Goal: Check status: Check status

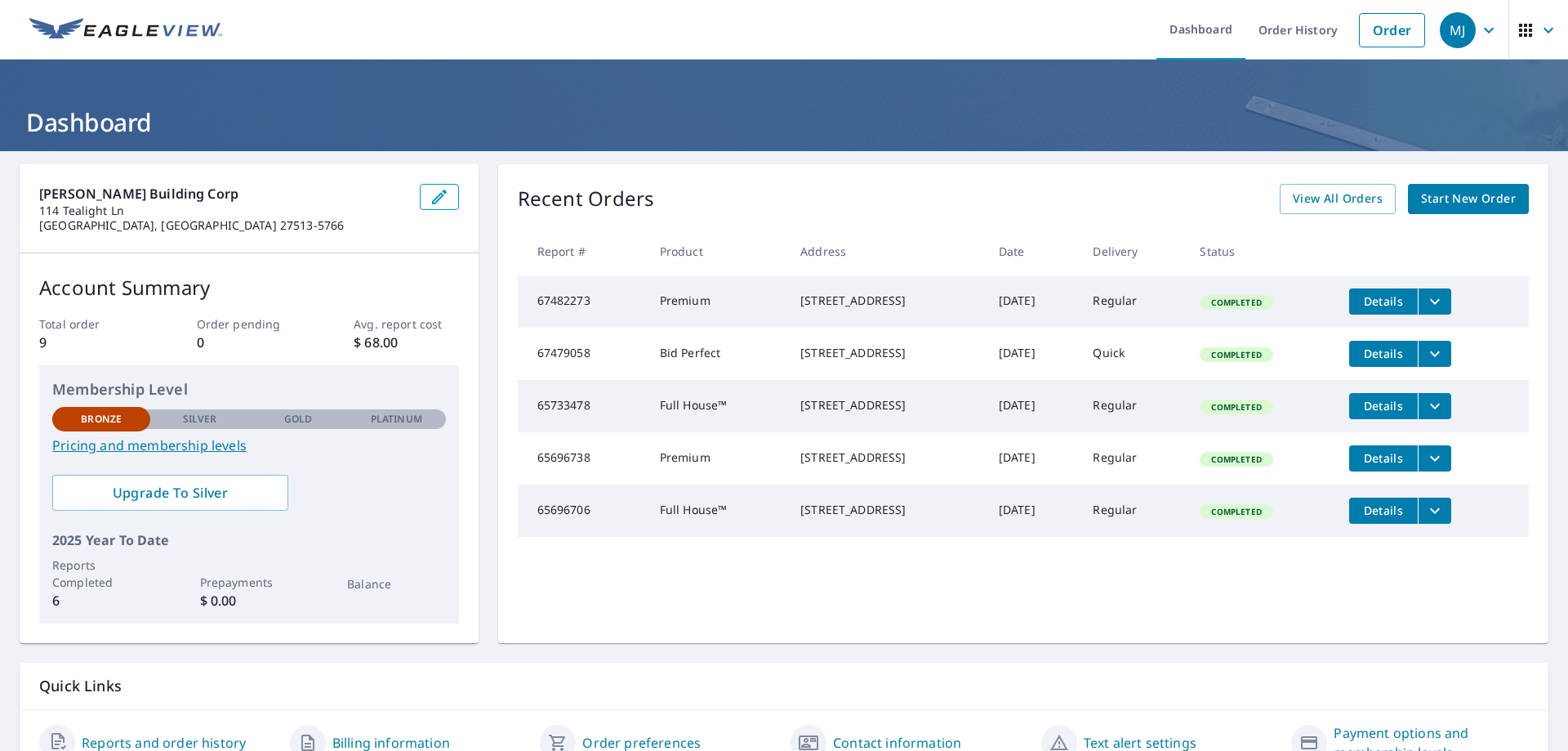
click at [1445, 307] on icon "filesDropdownBtn-67482273" at bounding box center [1434, 301] width 19 height 19
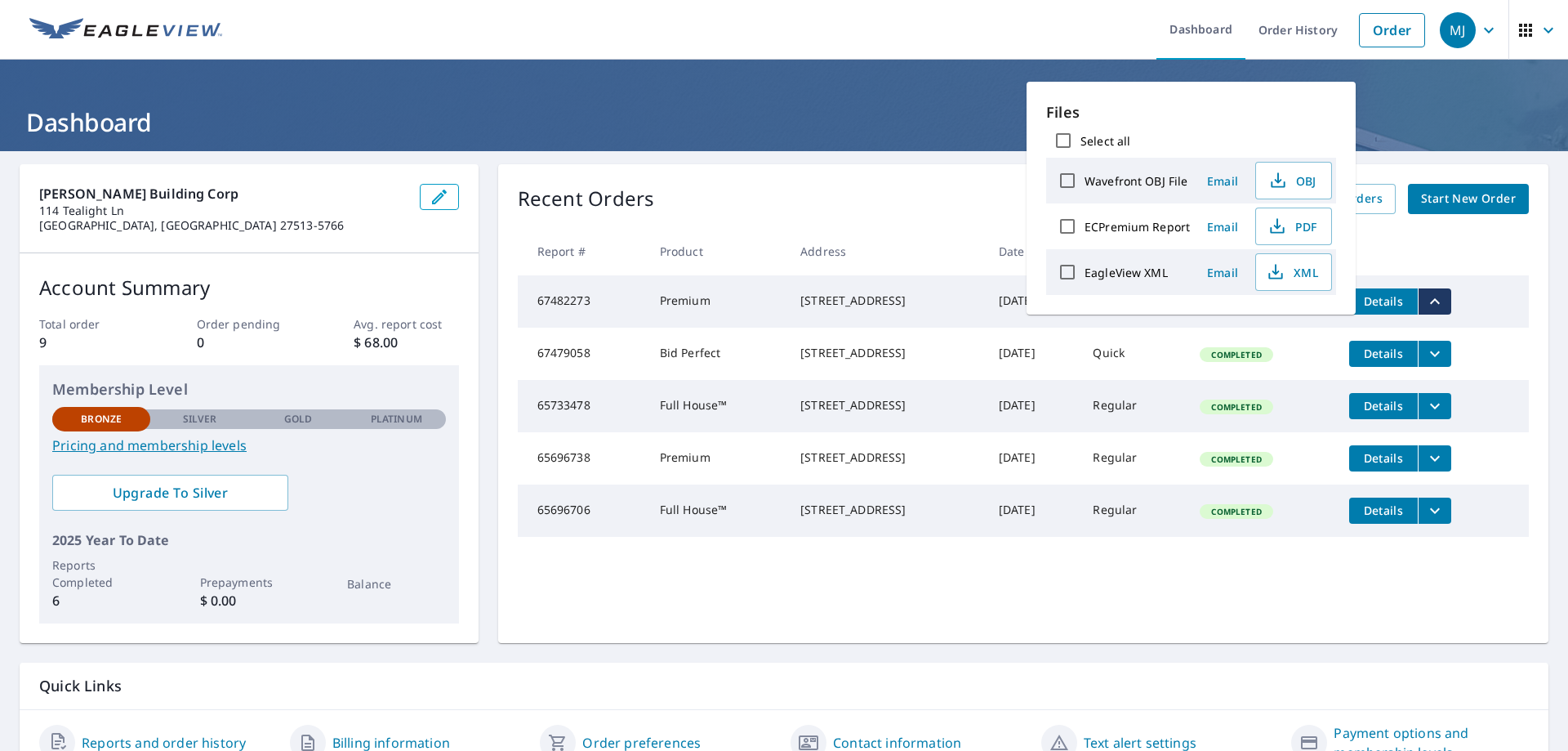
click at [1400, 87] on header "Dashboard" at bounding box center [784, 105] width 1568 height 91
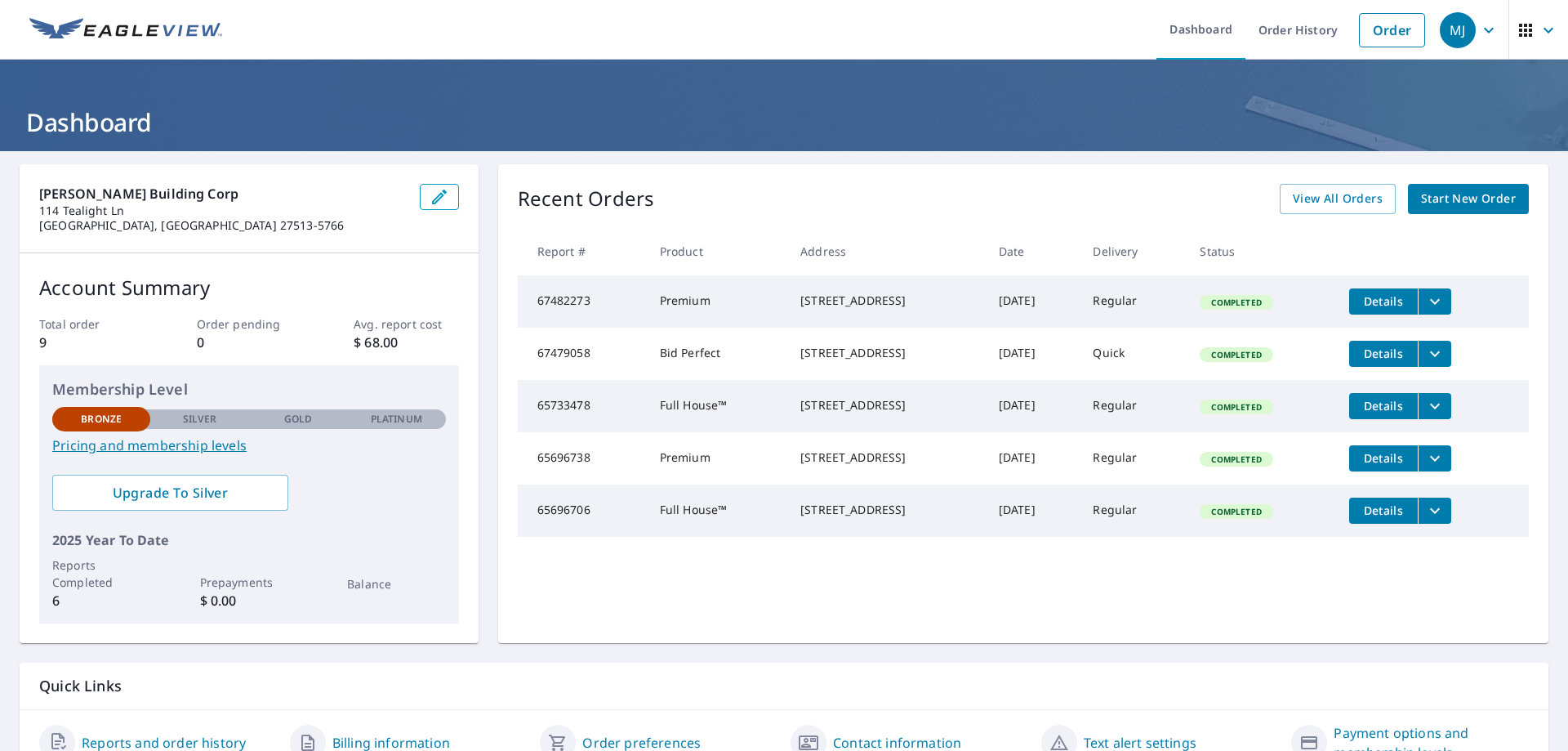
scroll to position [79, 0]
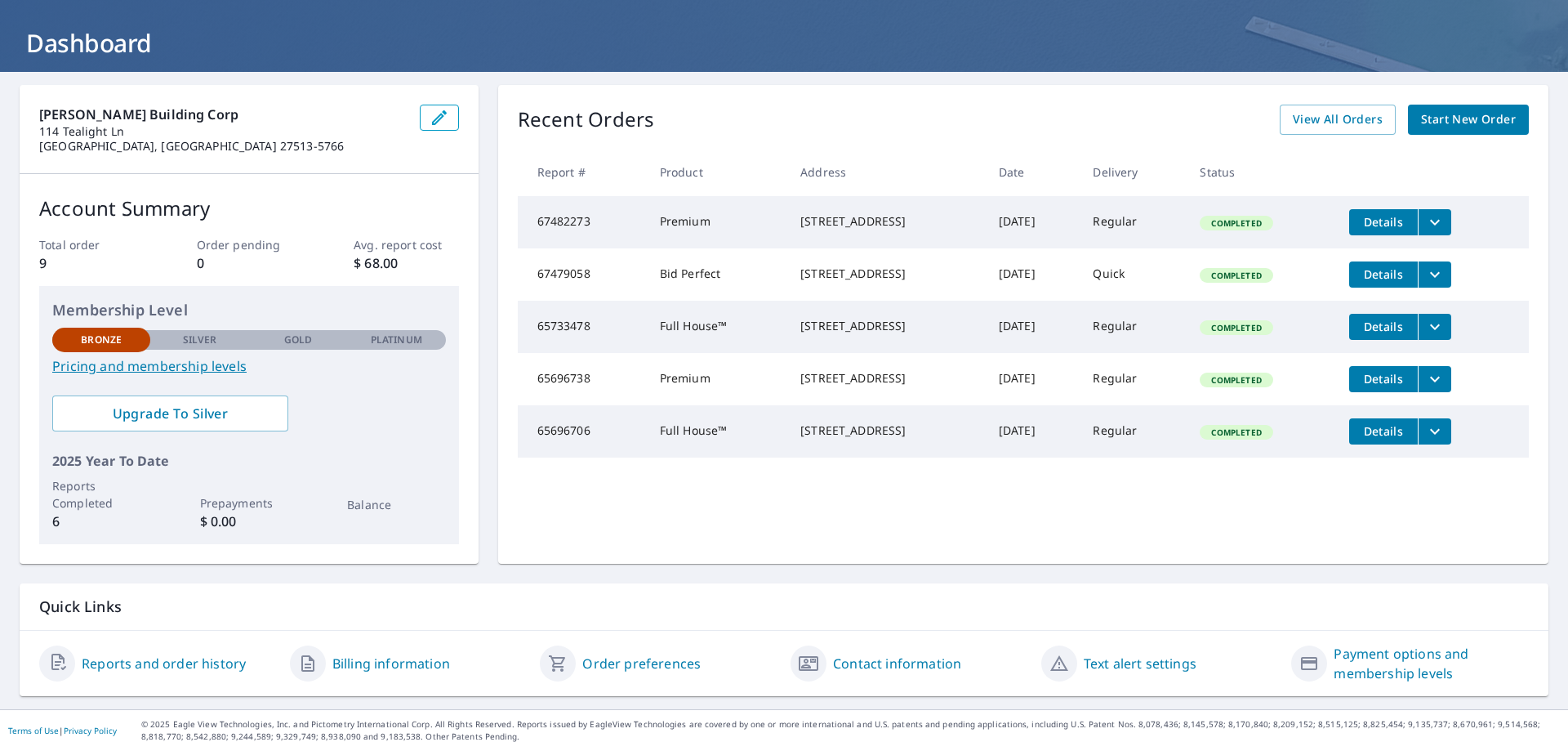
click at [373, 662] on link "Billing information" at bounding box center [391, 662] width 118 height 19
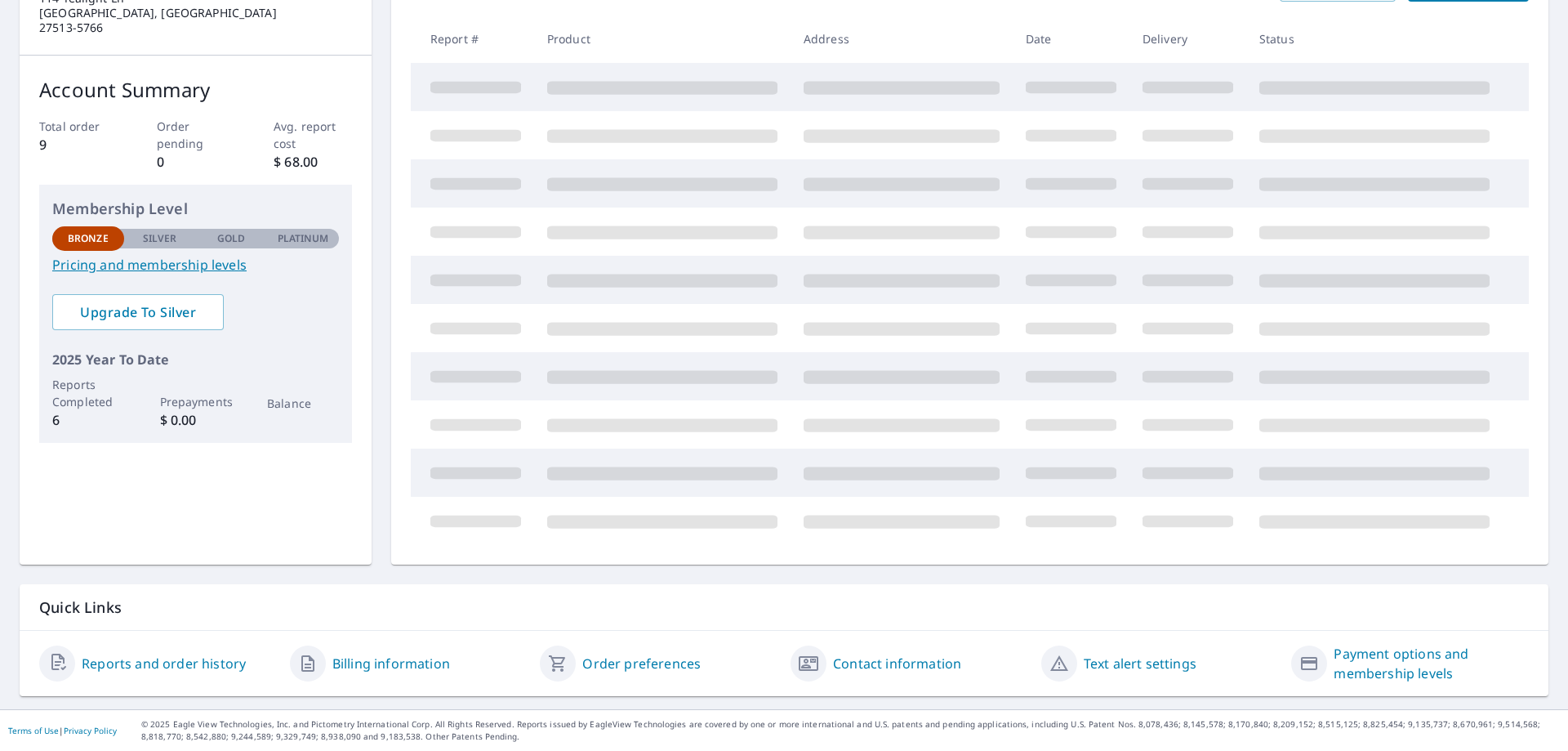
scroll to position [79, 0]
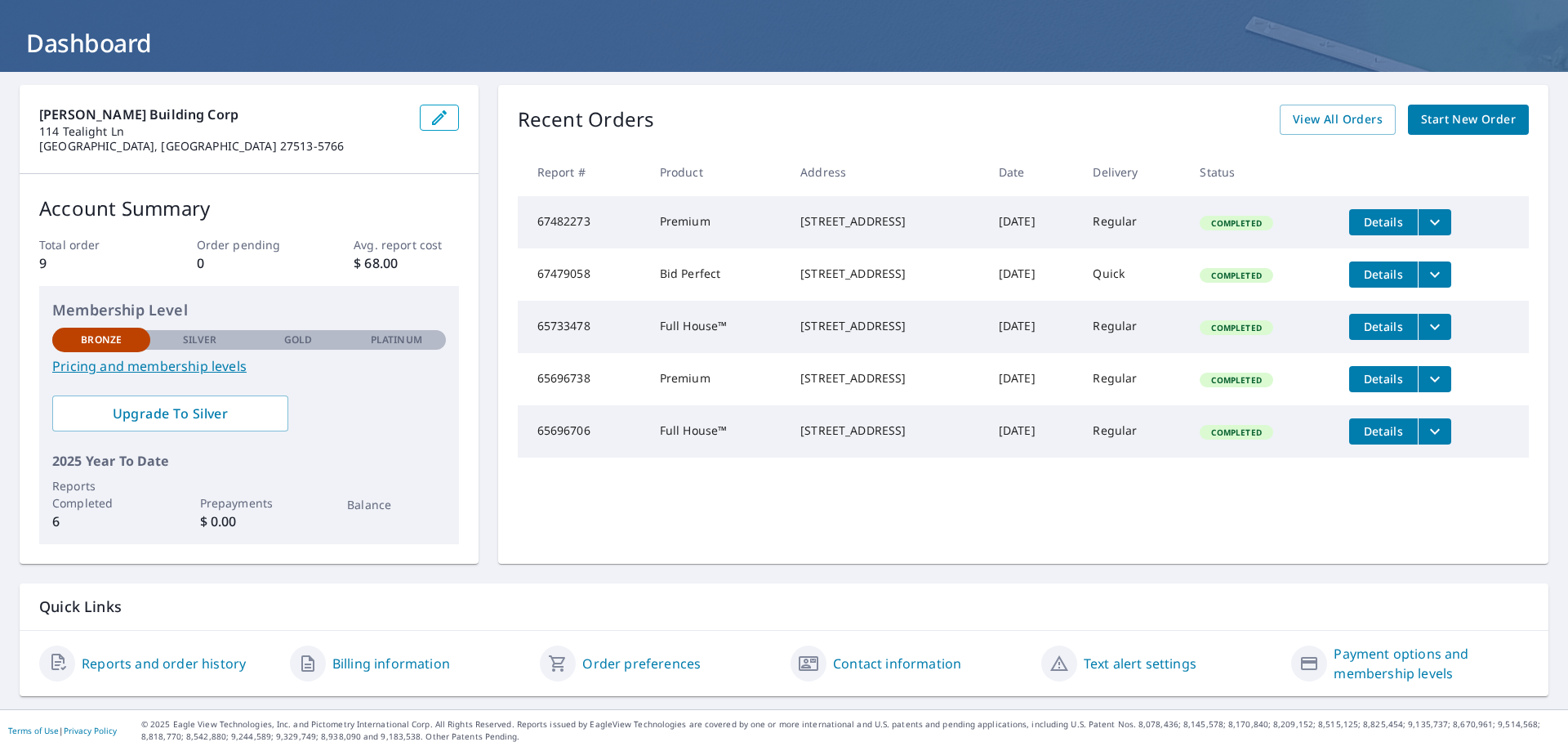
click at [222, 664] on link "Reports and order history" at bounding box center [164, 662] width 164 height 19
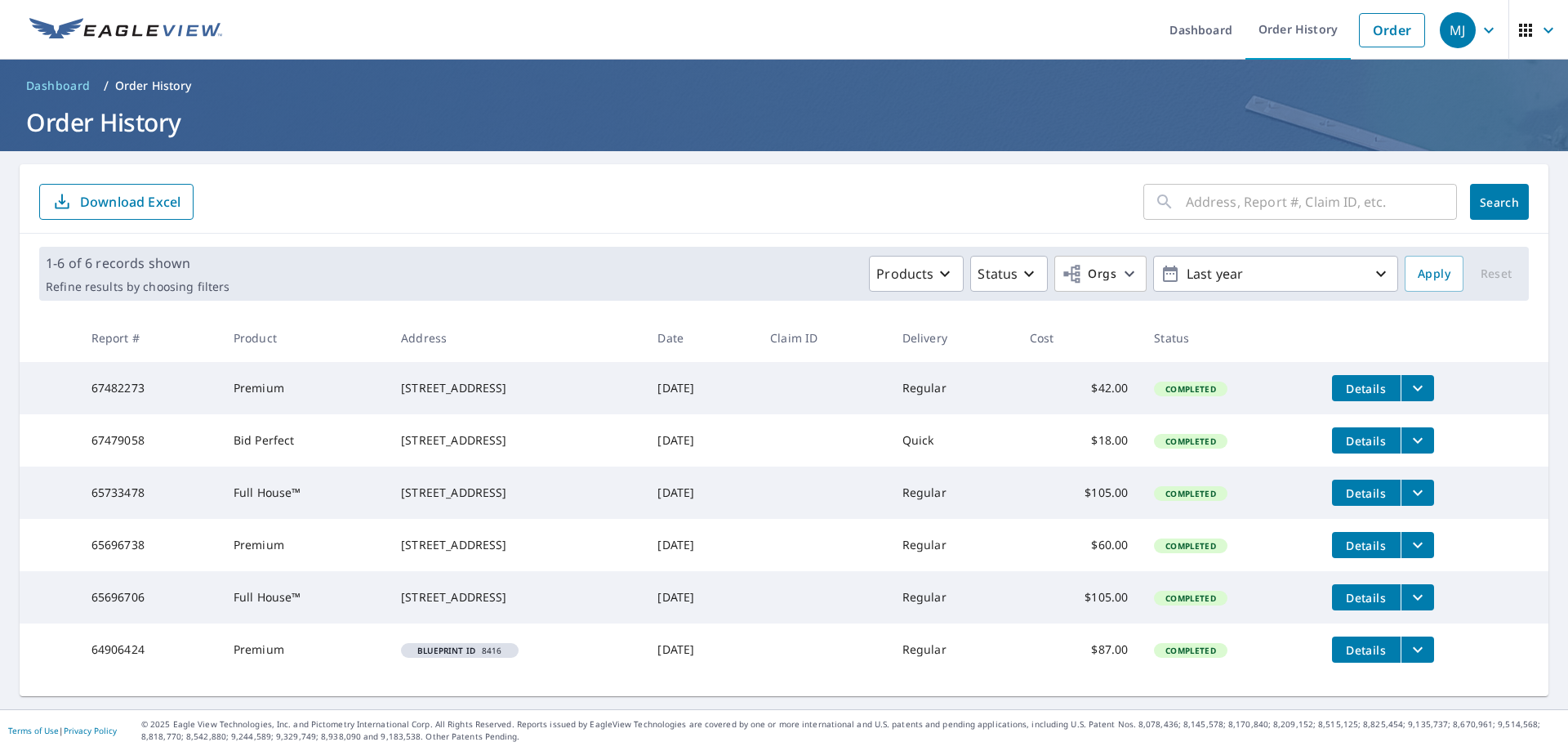
scroll to position [13, 0]
click at [1421, 379] on icon "filesDropdownBtn-67482273" at bounding box center [1417, 387] width 19 height 19
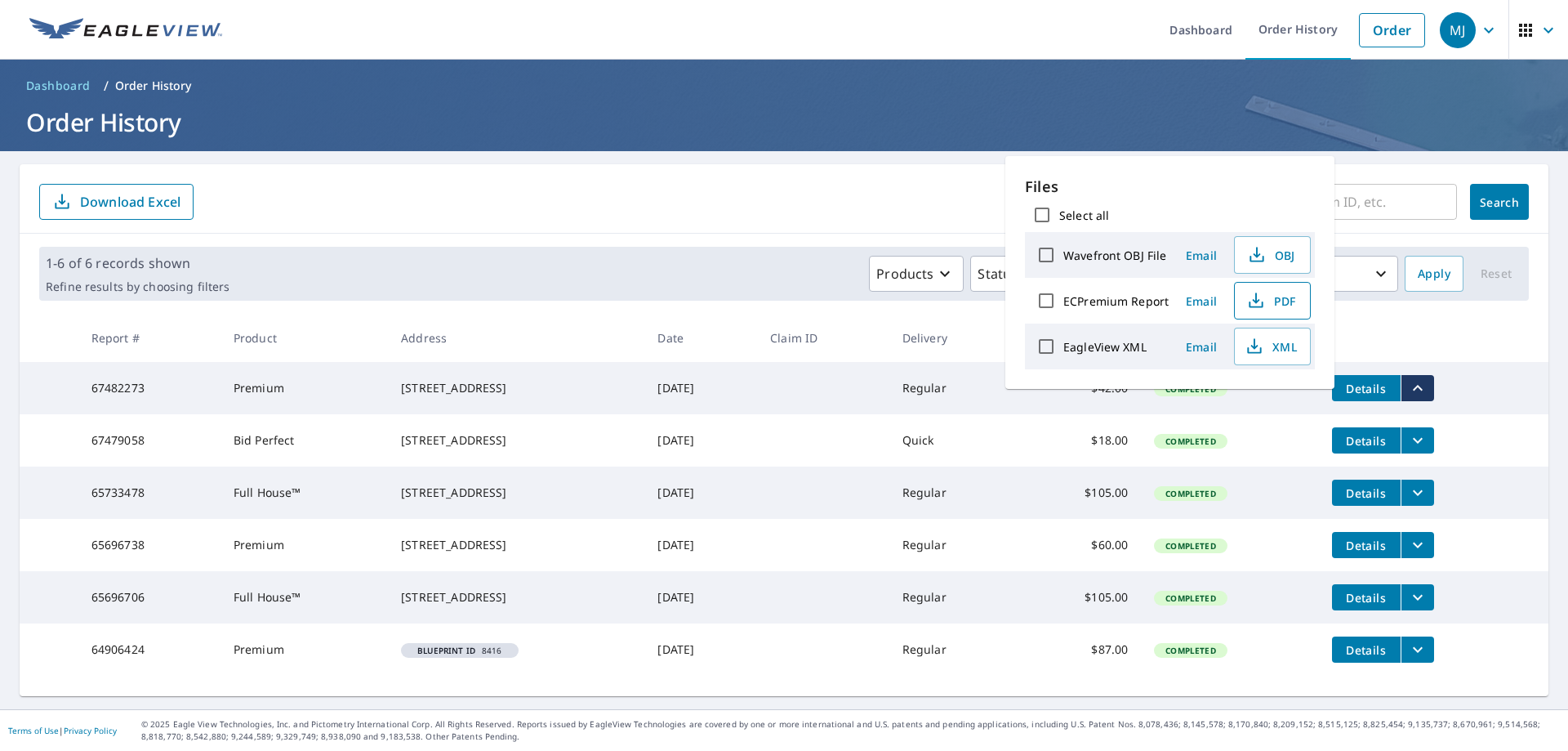
click at [1291, 305] on span "PDF" at bounding box center [1270, 300] width 53 height 19
click at [927, 200] on form "​ Search Download Excel" at bounding box center [784, 202] width 1489 height 36
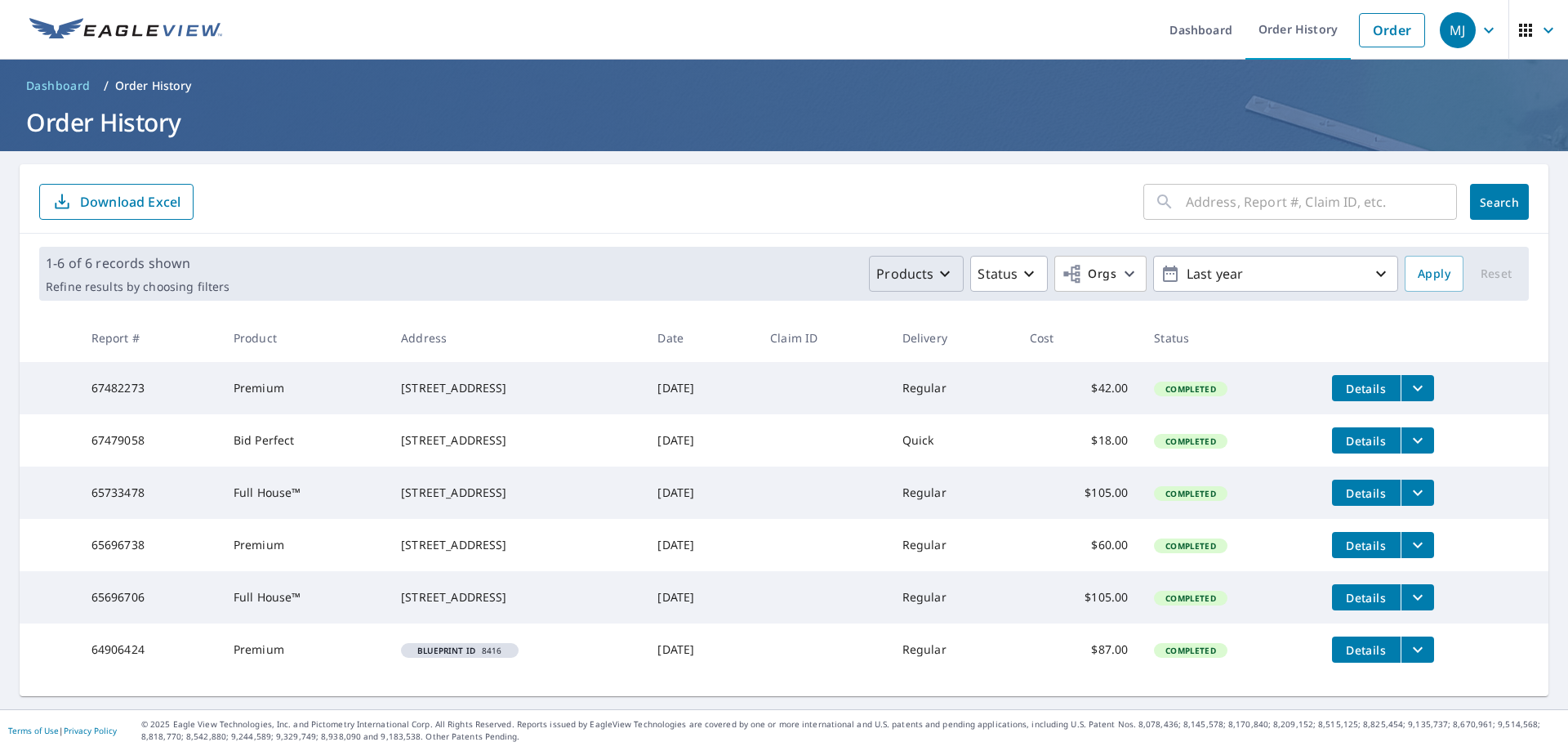
click at [937, 263] on icon "button" at bounding box center [944, 273] width 19 height 19
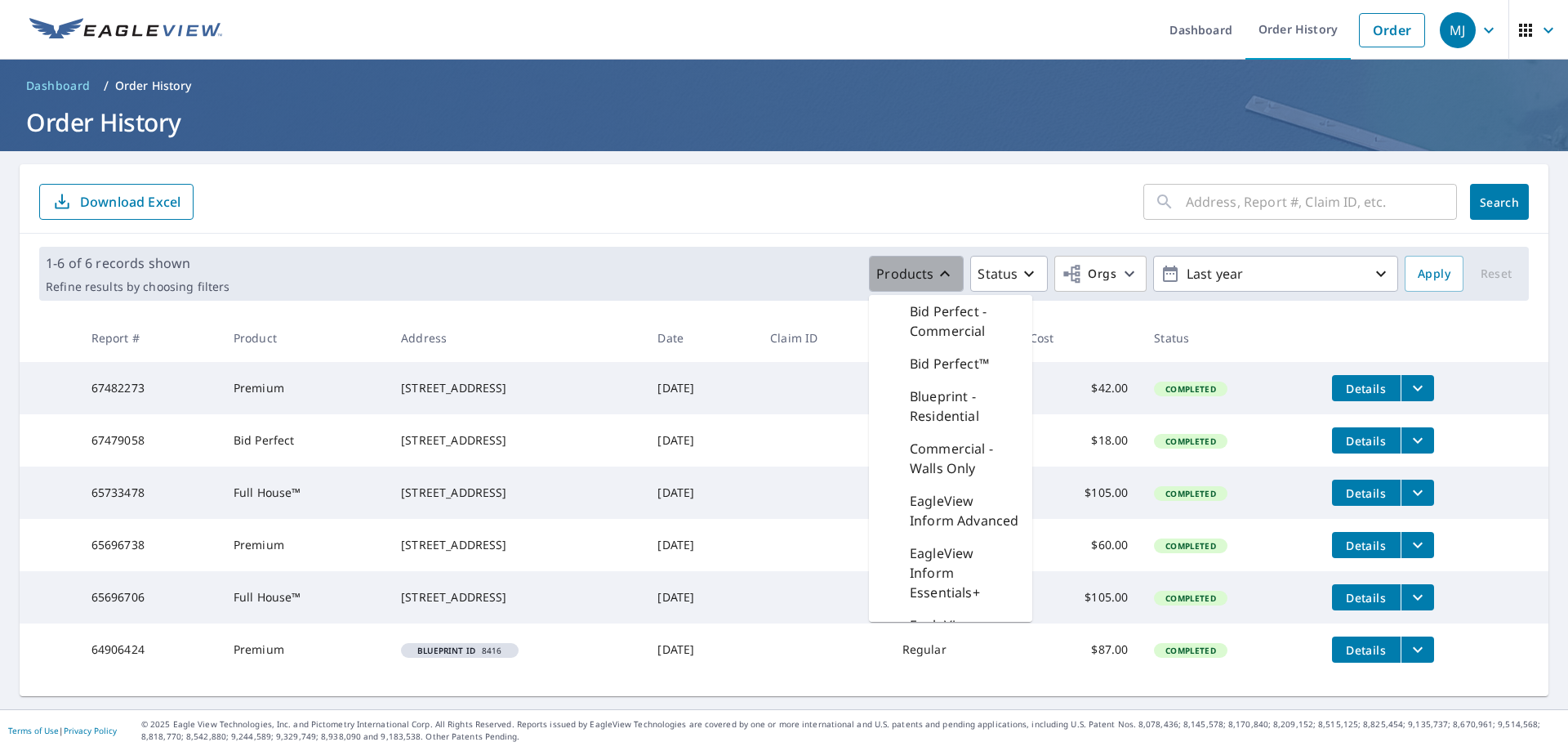
click at [937, 263] on icon "button" at bounding box center [944, 273] width 19 height 19
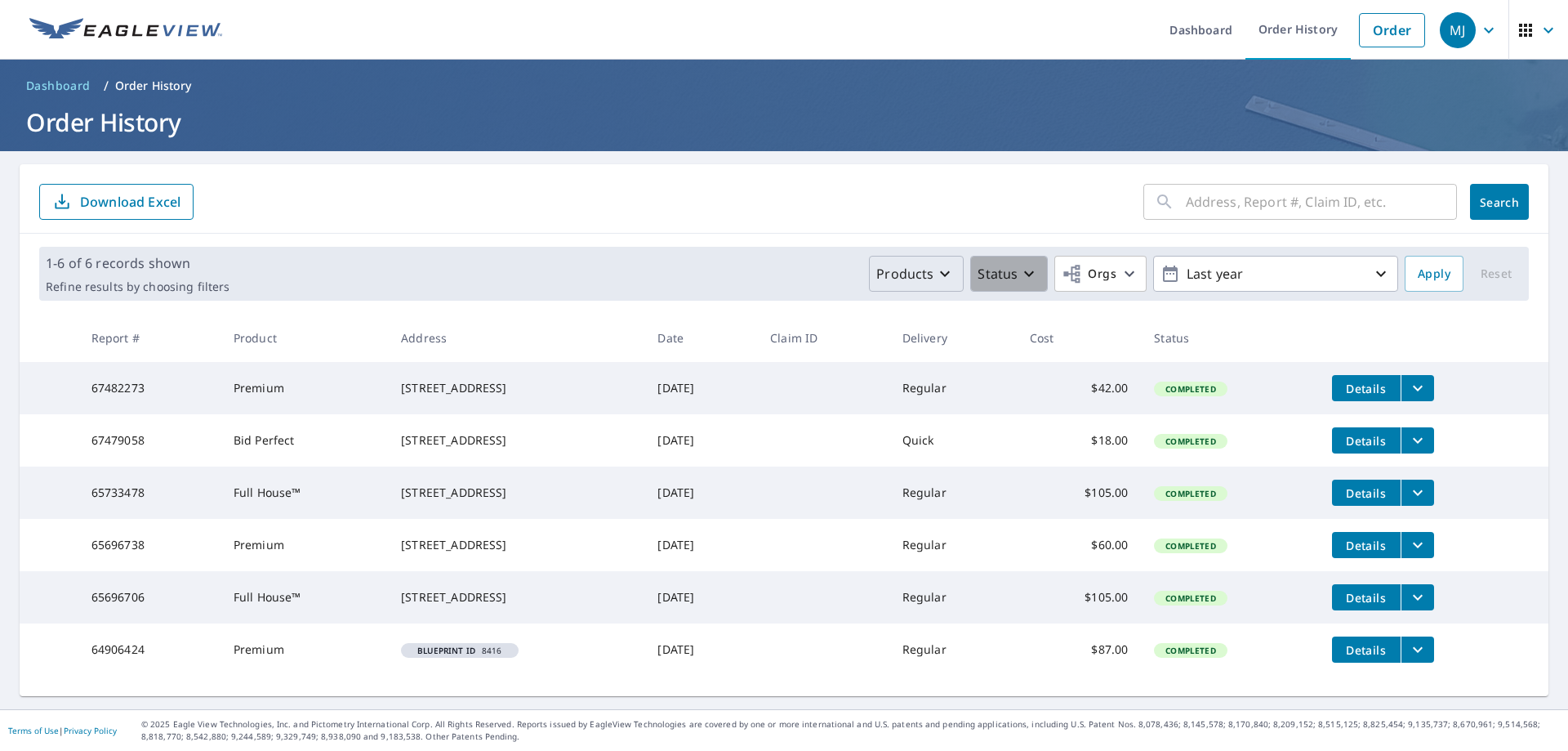
click at [1019, 263] on icon "button" at bounding box center [1029, 273] width 19 height 19
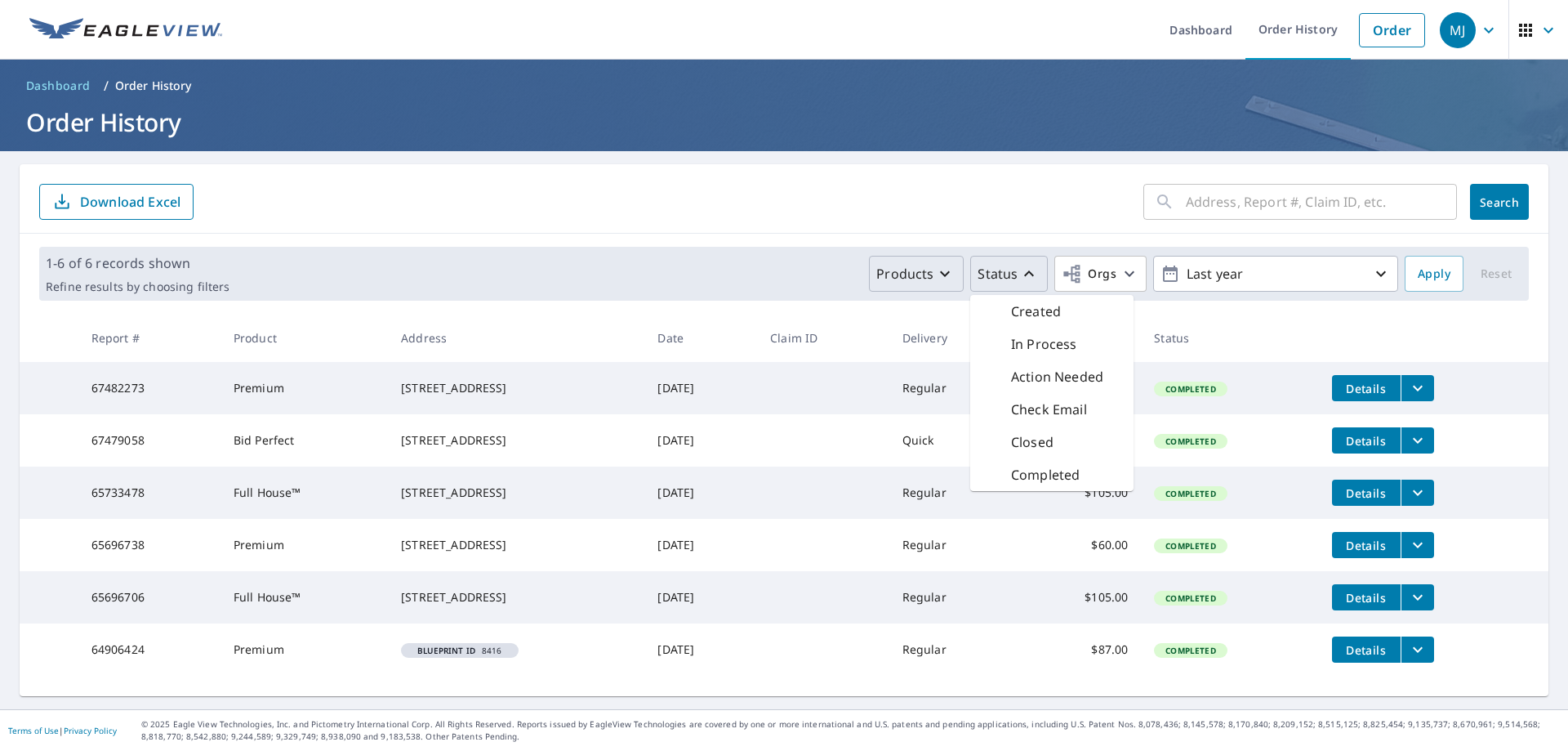
click at [1019, 263] on icon "button" at bounding box center [1029, 273] width 19 height 19
click at [940, 271] on icon "button" at bounding box center [945, 273] width 10 height 6
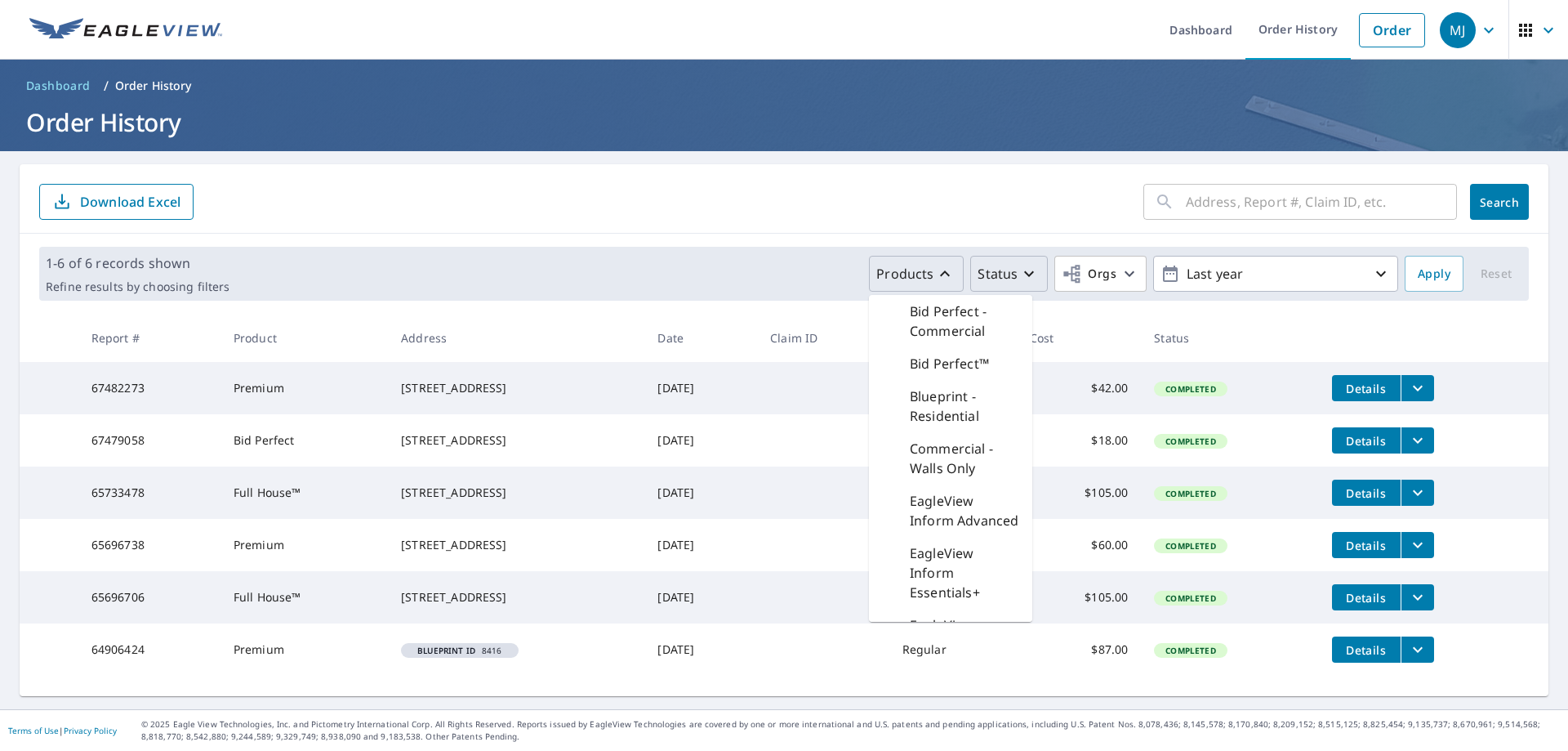
click at [713, 268] on div "Products Bid Perfect - Commercial Bid Perfect™ Blueprint - Residential Commerci…" at bounding box center [817, 273] width 1162 height 36
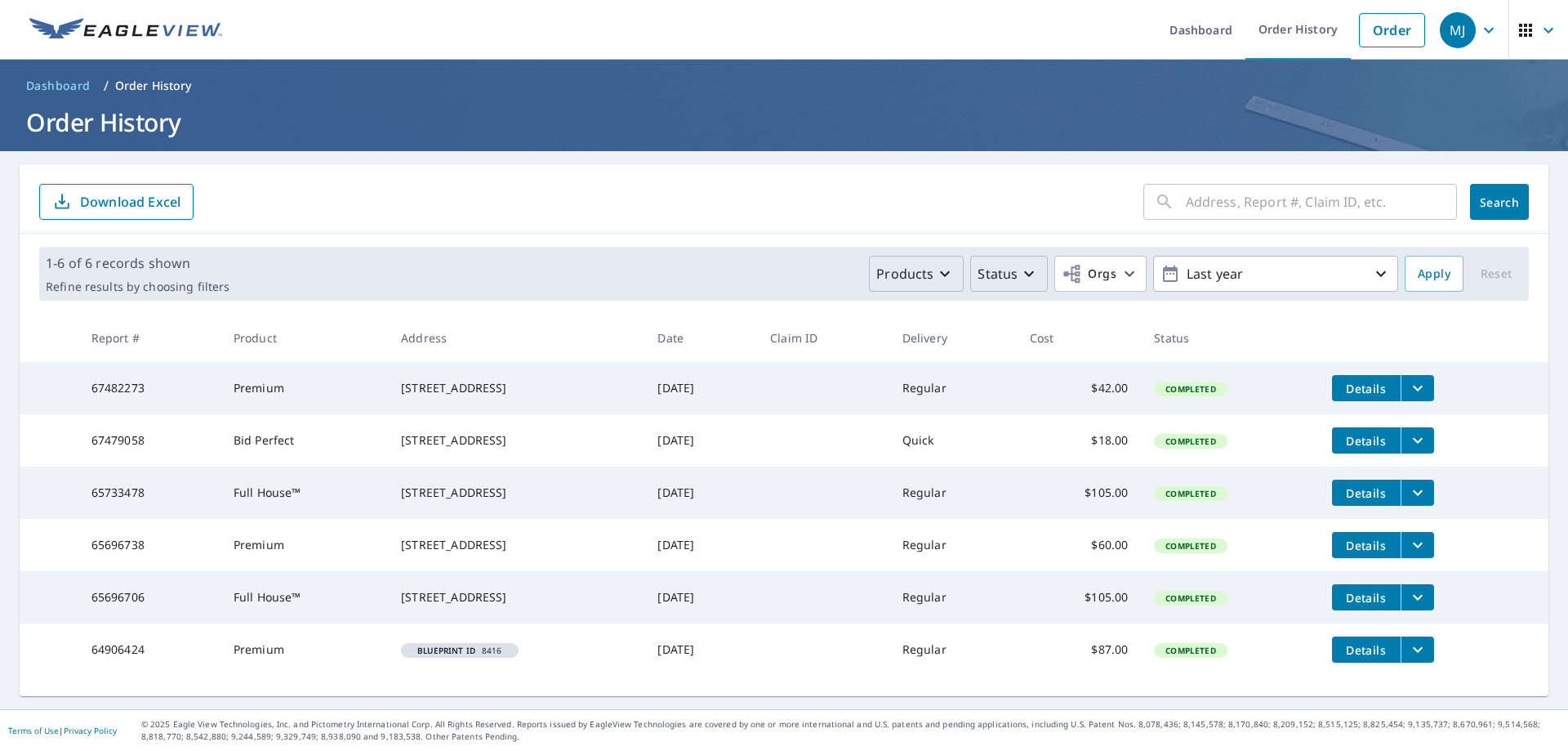
click at [1002, 263] on p "Status" at bounding box center [998, 273] width 40 height 19
click at [766, 268] on div "Products Status Created In Process Action Needed Check Email Closed Completed O…" at bounding box center [817, 273] width 1162 height 36
click at [1120, 263] on icon "button" at bounding box center [1129, 273] width 19 height 19
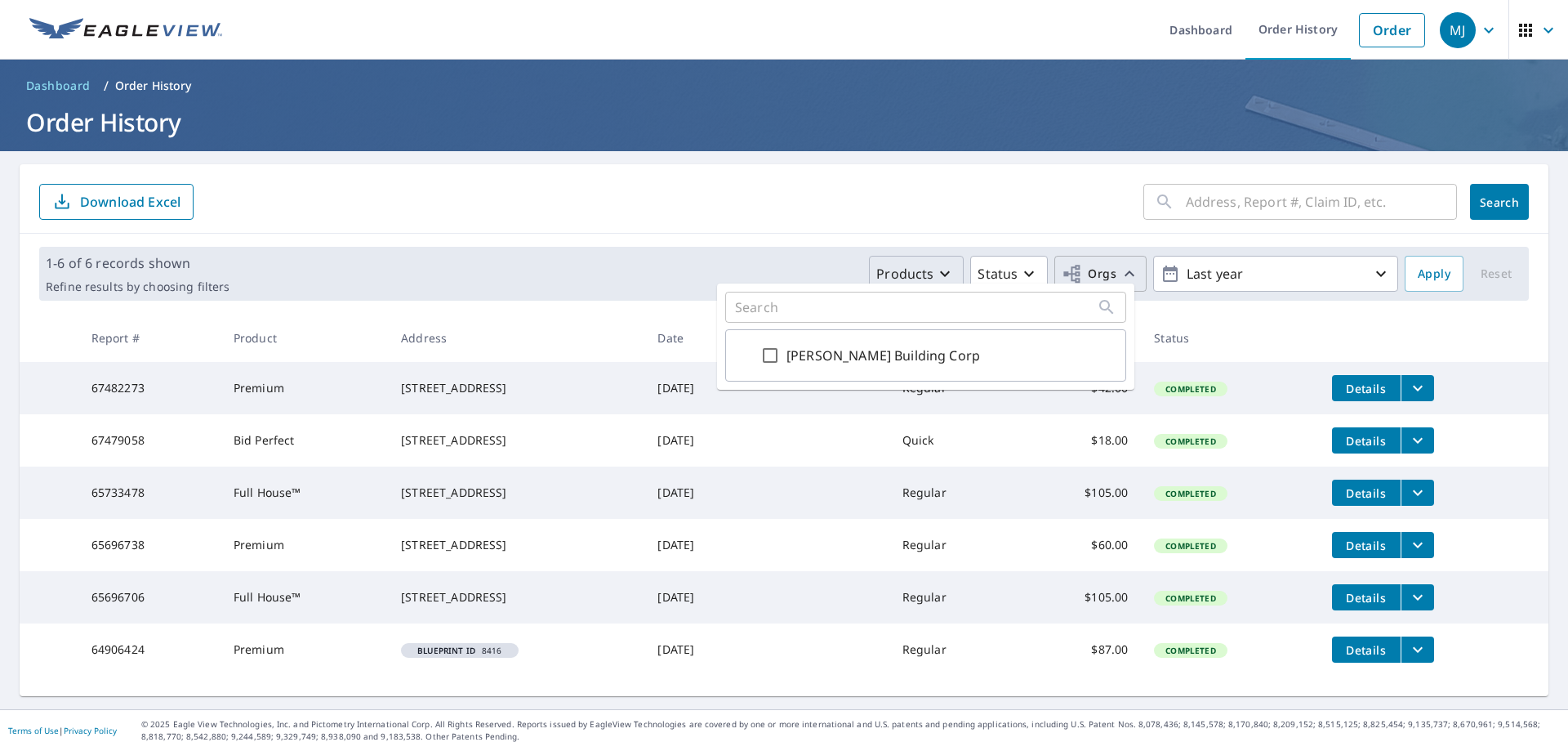
click at [728, 233] on div "1-6 of 6 records shown Refine results by choosing filters Products Status Orgs …" at bounding box center [784, 273] width 1529 height 80
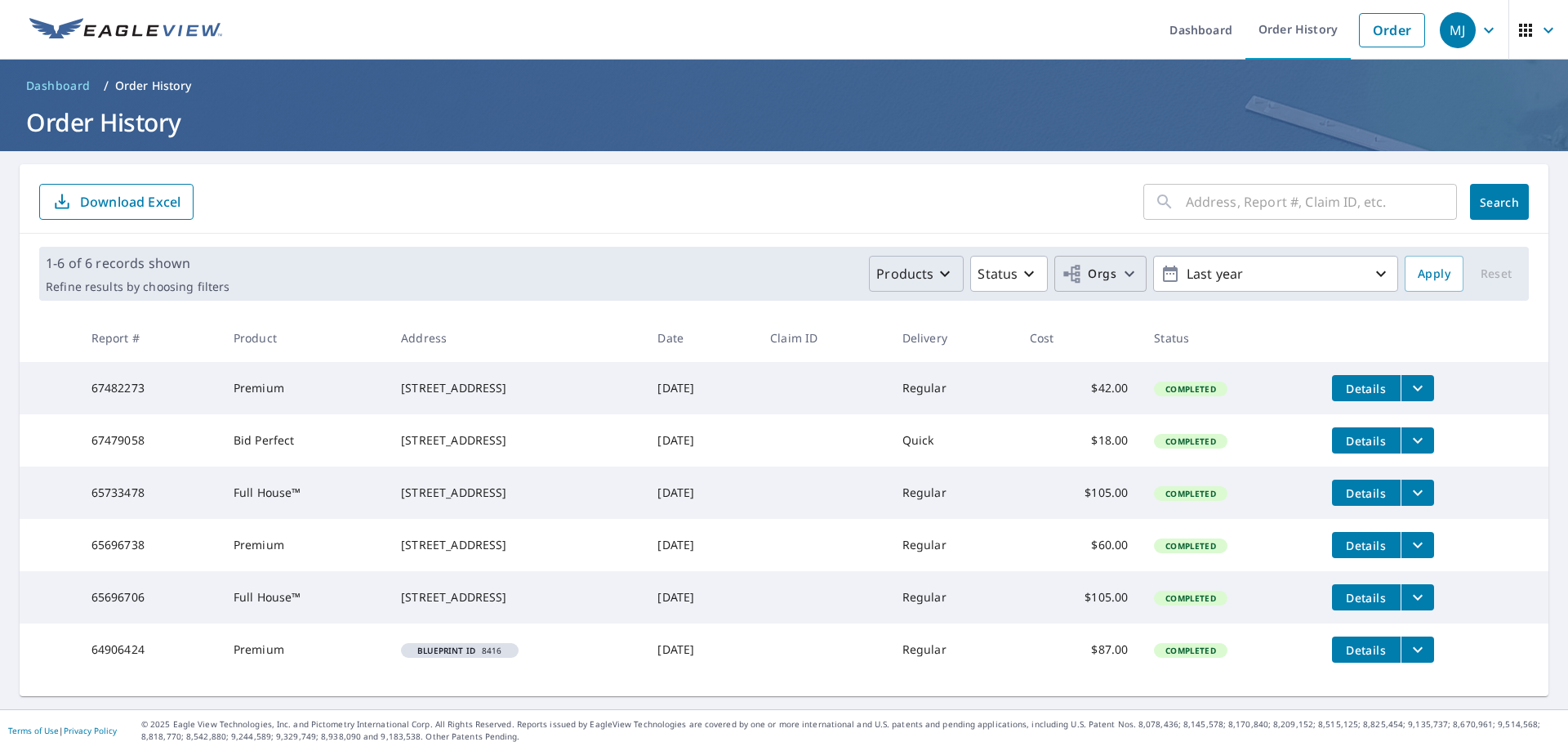
scroll to position [0, 0]
click at [1291, 27] on link "Order History" at bounding box center [1298, 29] width 105 height 59
click at [1268, 24] on link "Order History" at bounding box center [1298, 29] width 105 height 59
click at [1484, 29] on icon "button" at bounding box center [1489, 29] width 10 height 6
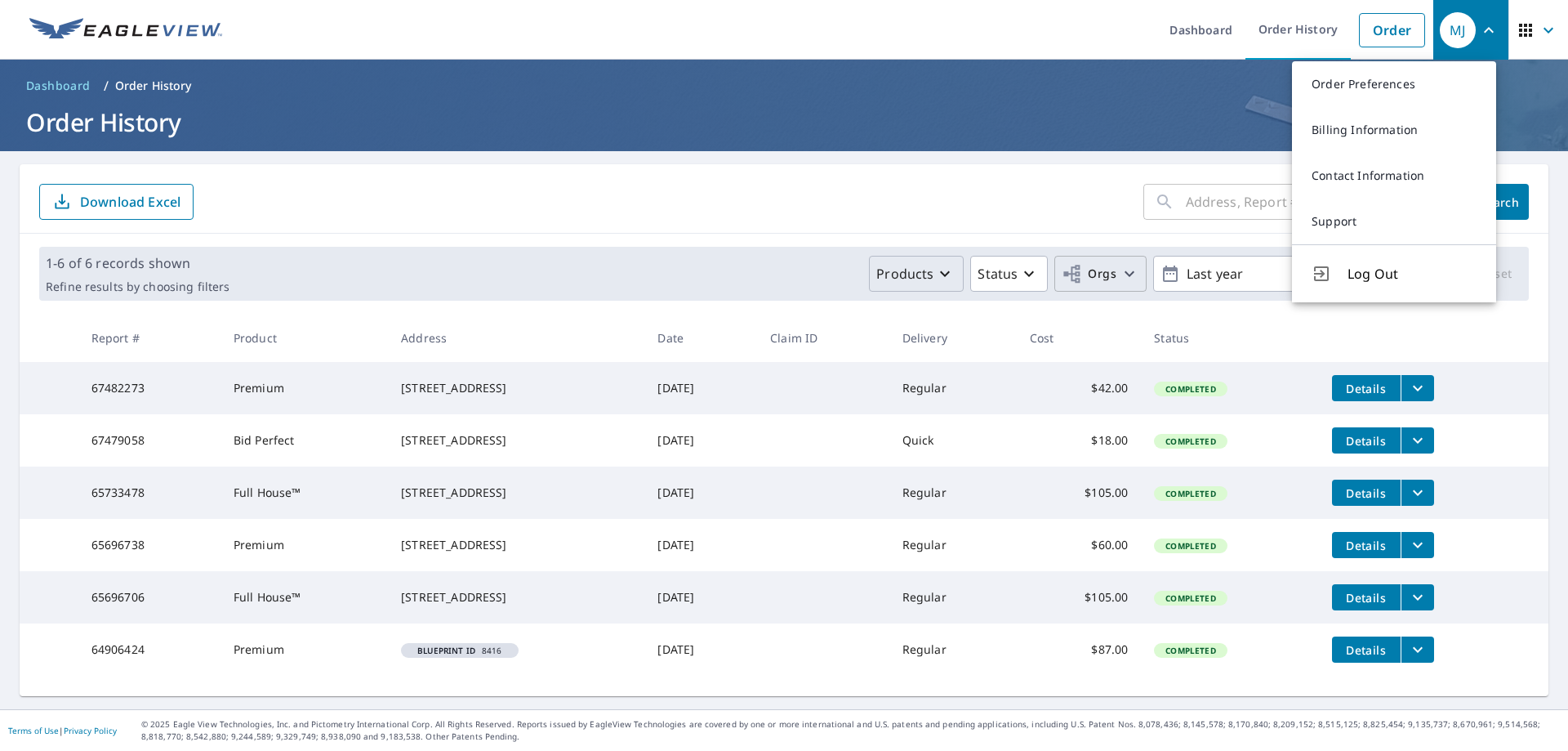
click at [1539, 28] on icon "button" at bounding box center [1548, 29] width 19 height 19
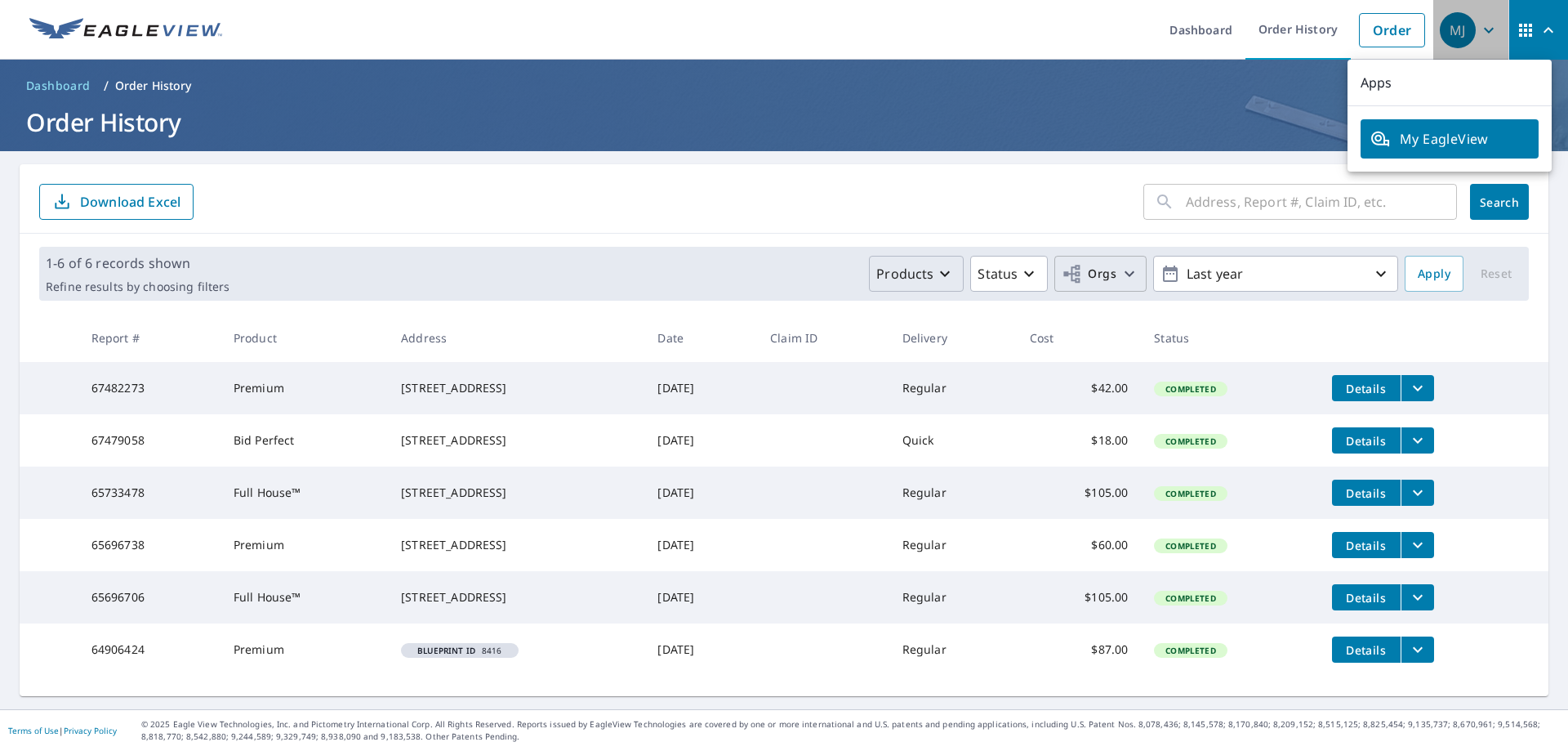
click at [1479, 27] on icon "button" at bounding box center [1489, 29] width 19 height 19
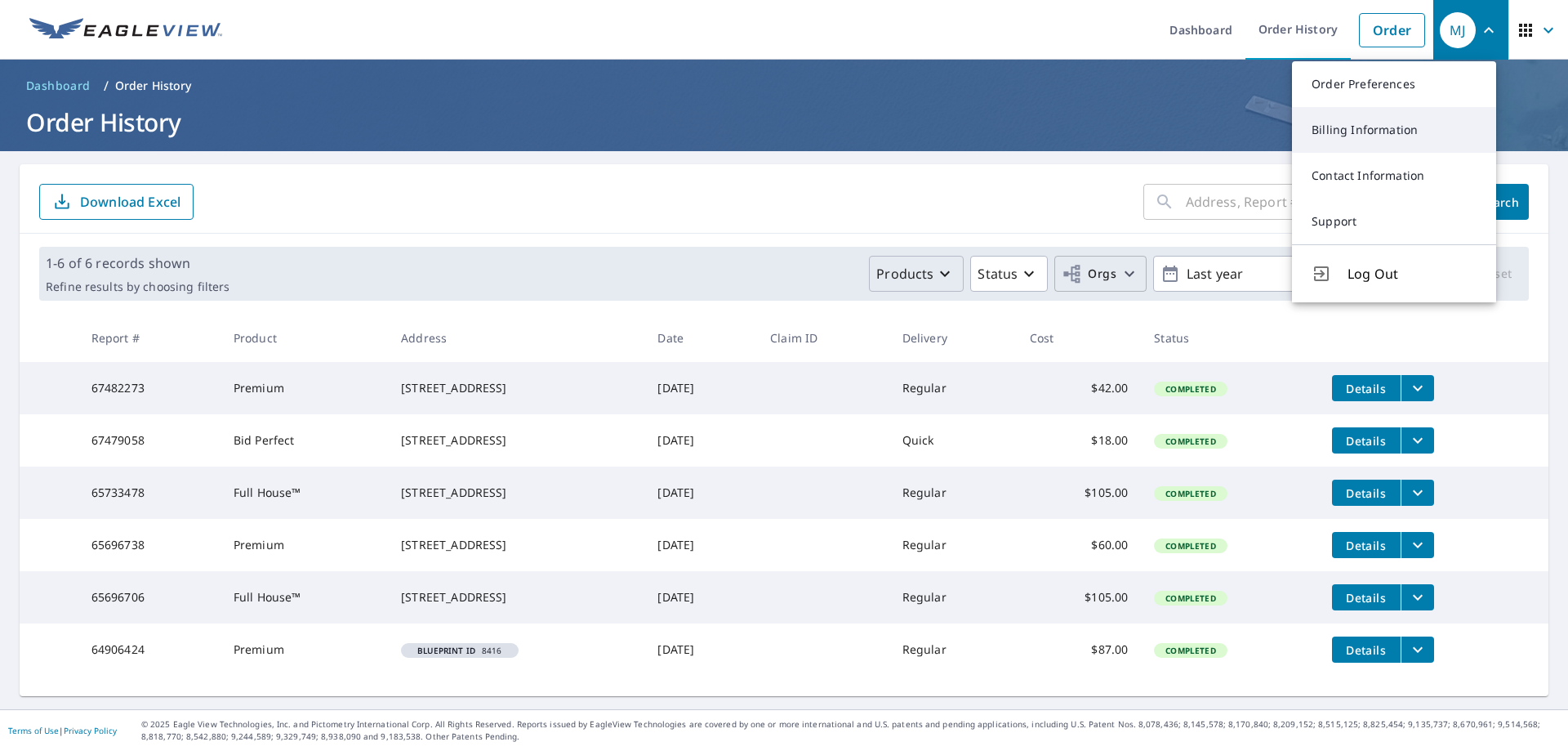
click at [1375, 125] on link "Billing Information" at bounding box center [1394, 130] width 204 height 46
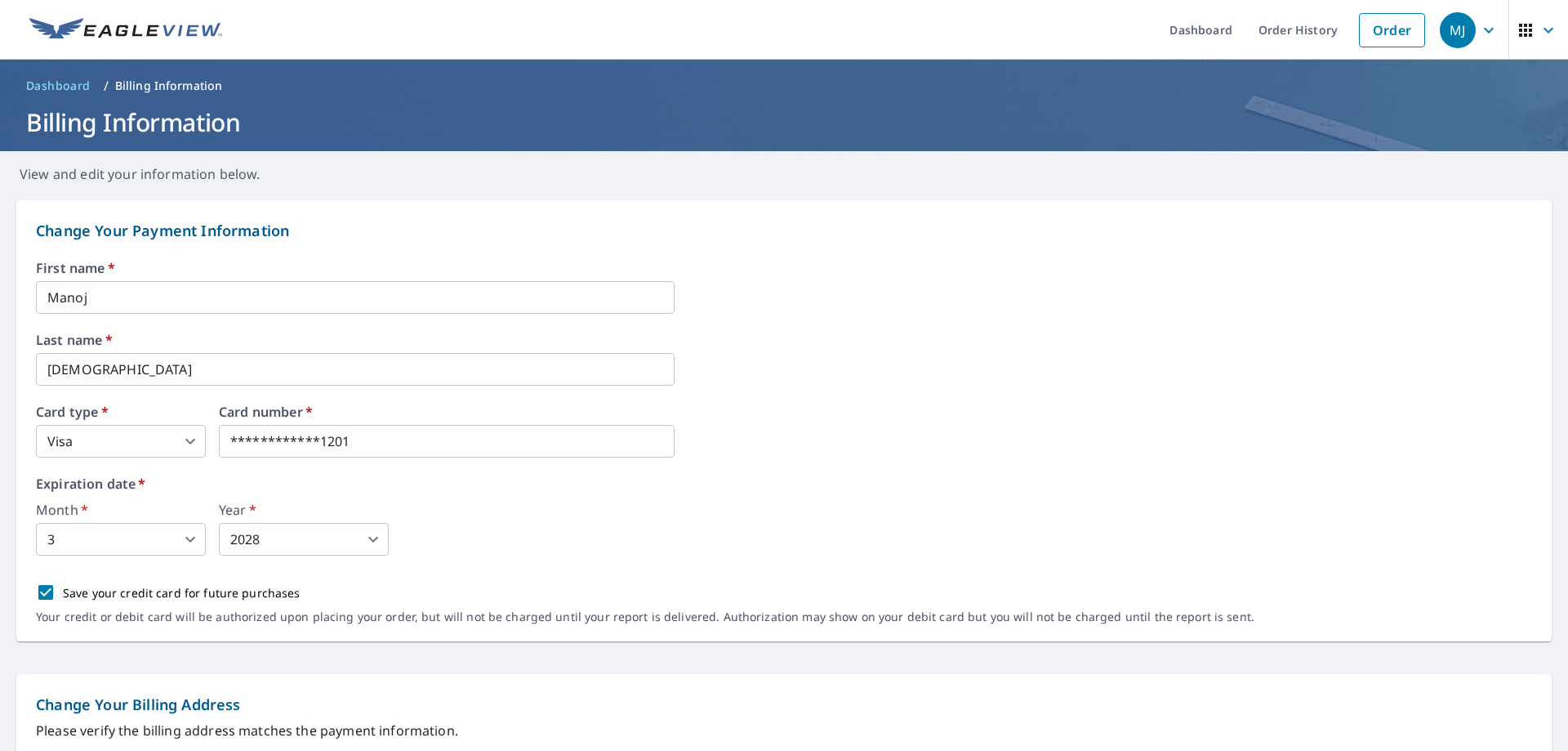
click at [51, 88] on span "Dashboard" at bounding box center [58, 86] width 64 height 17
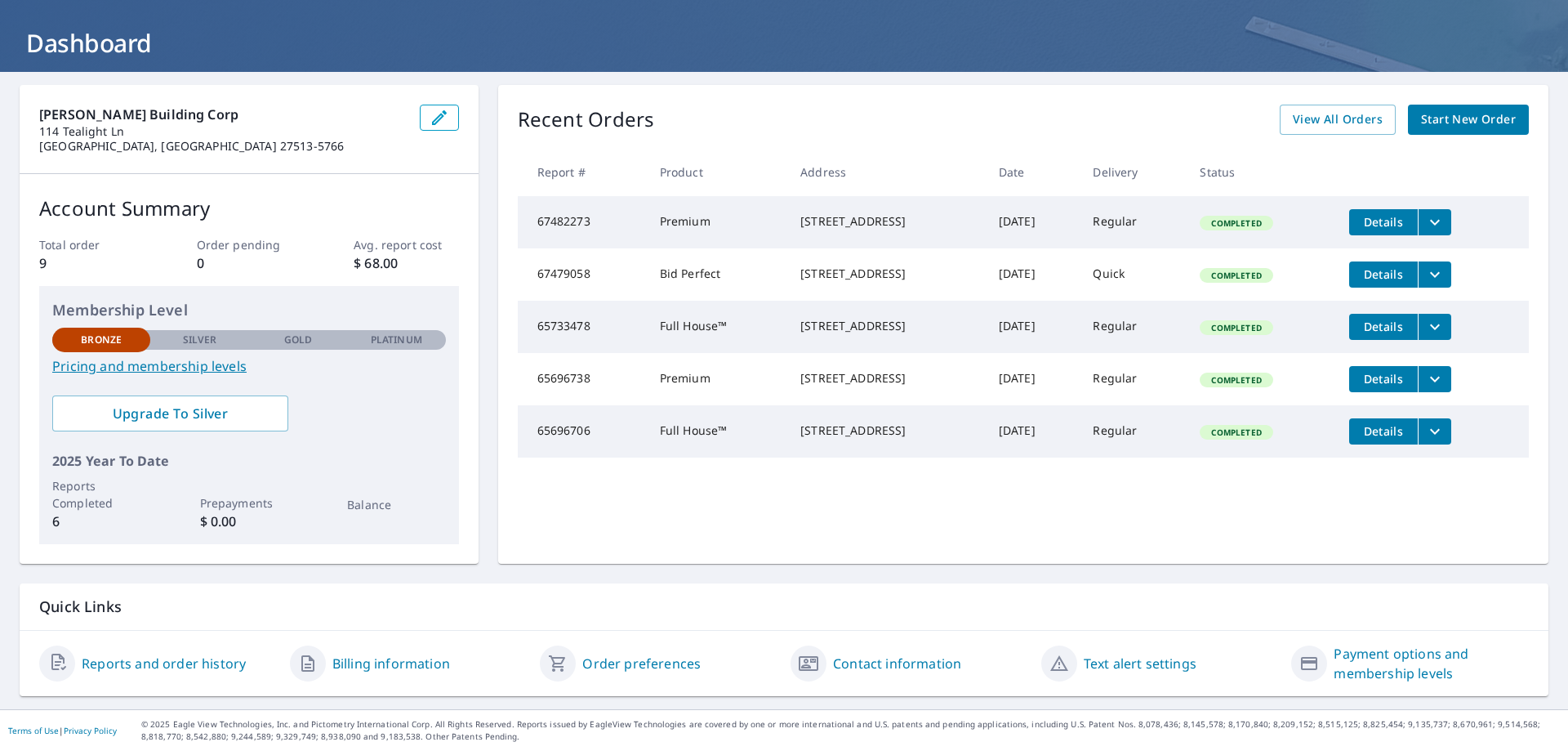
scroll to position [79, 0]
click at [1354, 662] on link "Payment options and membership levels" at bounding box center [1431, 663] width 195 height 39
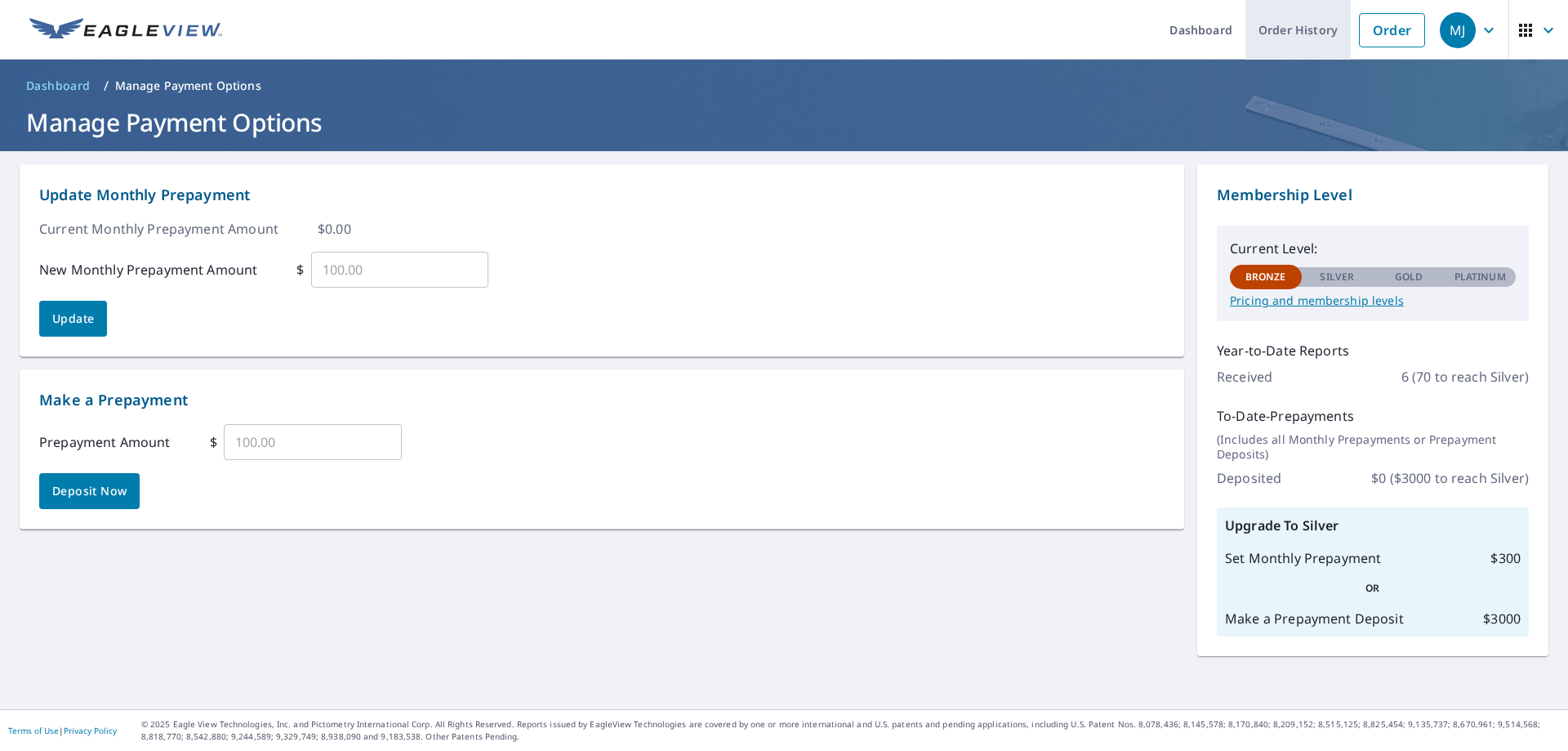
click at [1282, 36] on link "Order History" at bounding box center [1298, 29] width 105 height 59
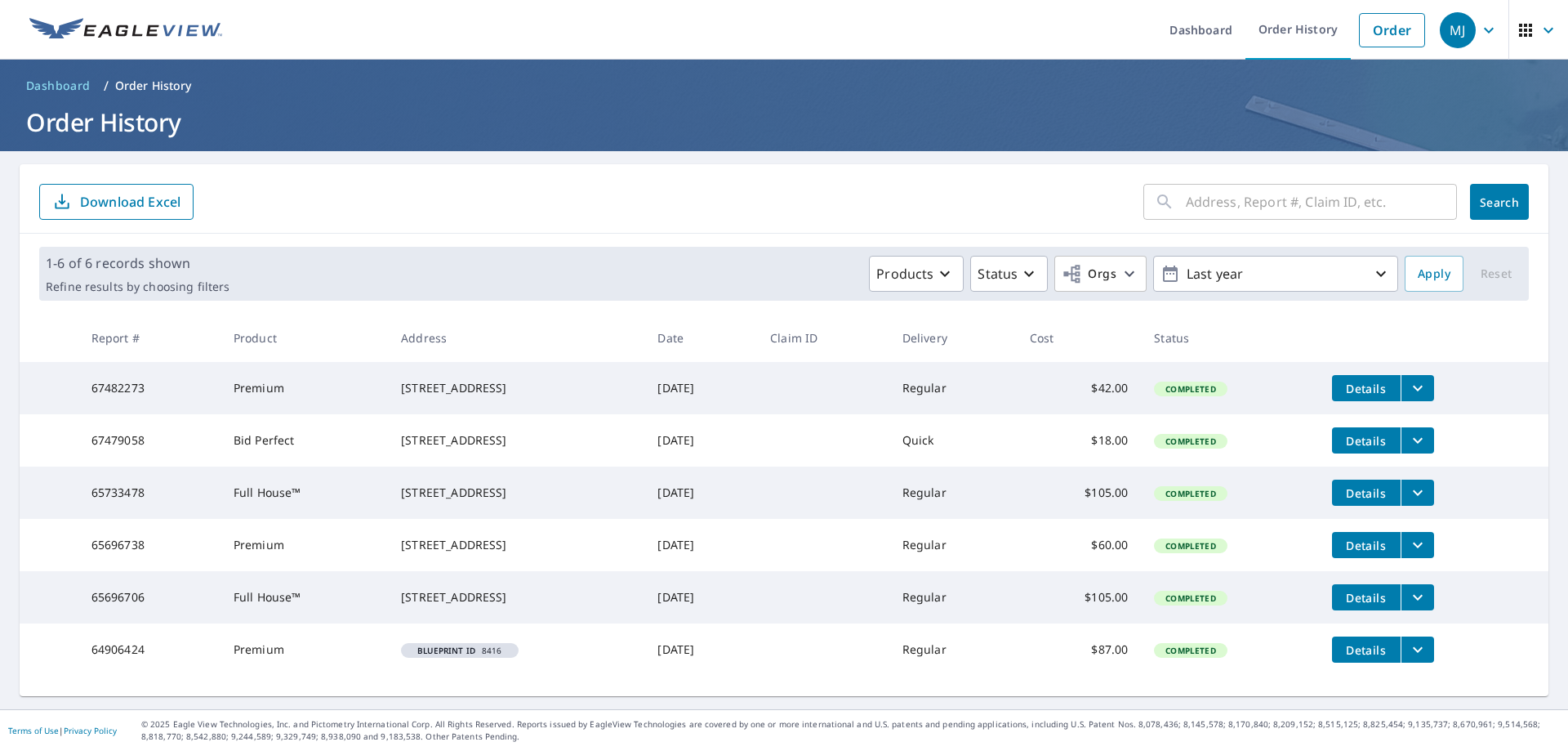
scroll to position [13, 0]
click at [1300, 260] on p "Last year" at bounding box center [1275, 274] width 192 height 28
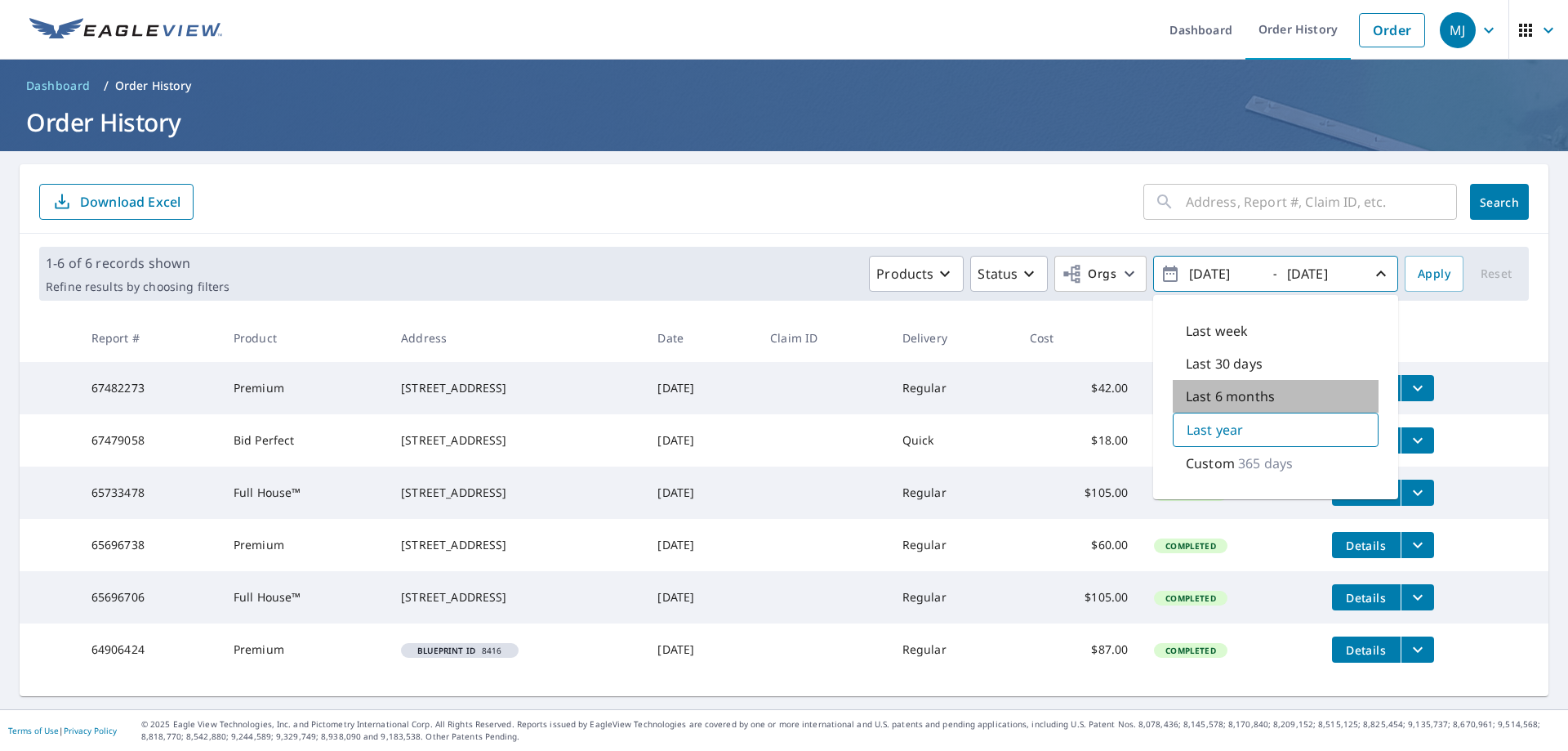
click at [1228, 386] on p "Last 6 months" at bounding box center [1230, 396] width 89 height 19
type input "[DATE]"
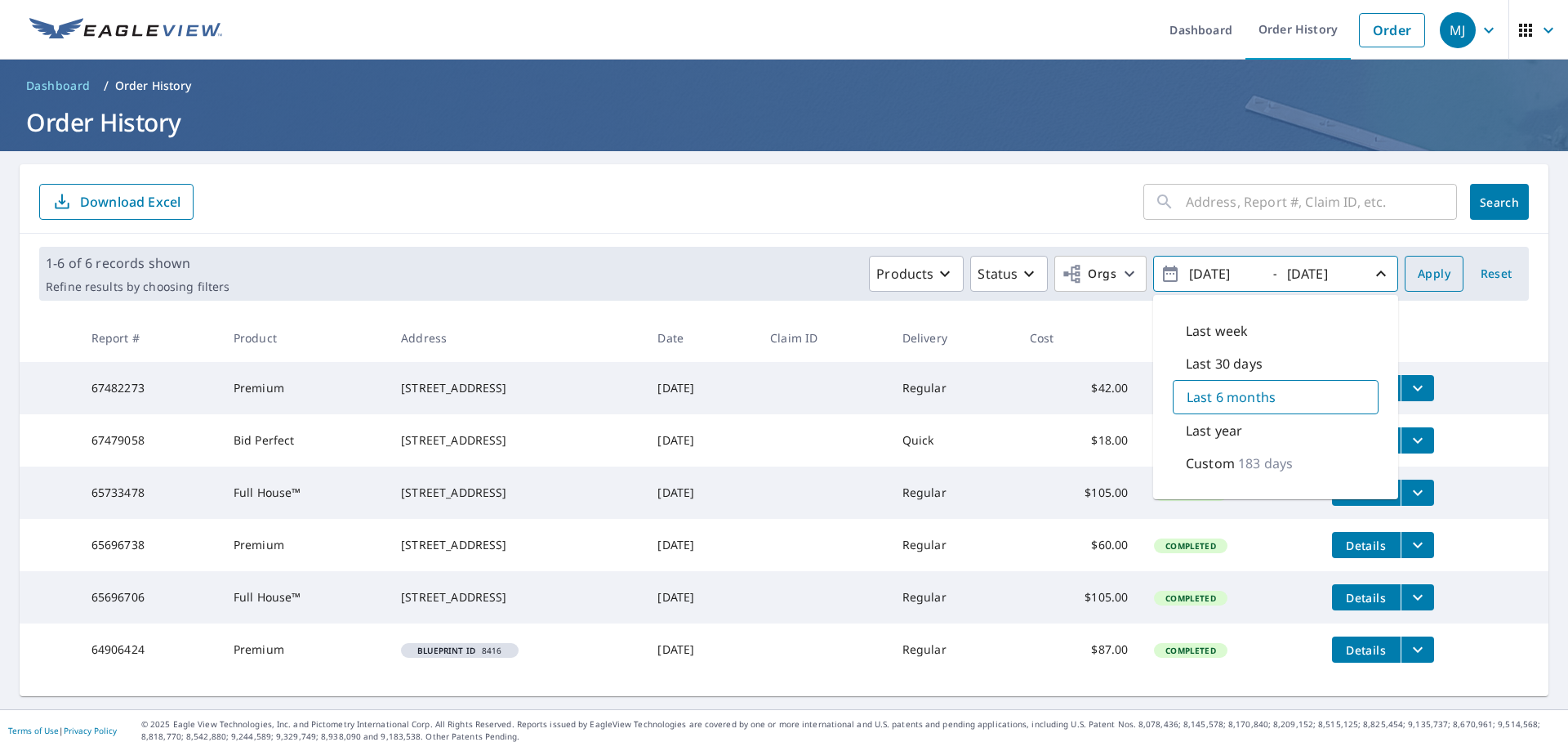
click at [1425, 264] on span "Apply" at bounding box center [1433, 273] width 33 height 20
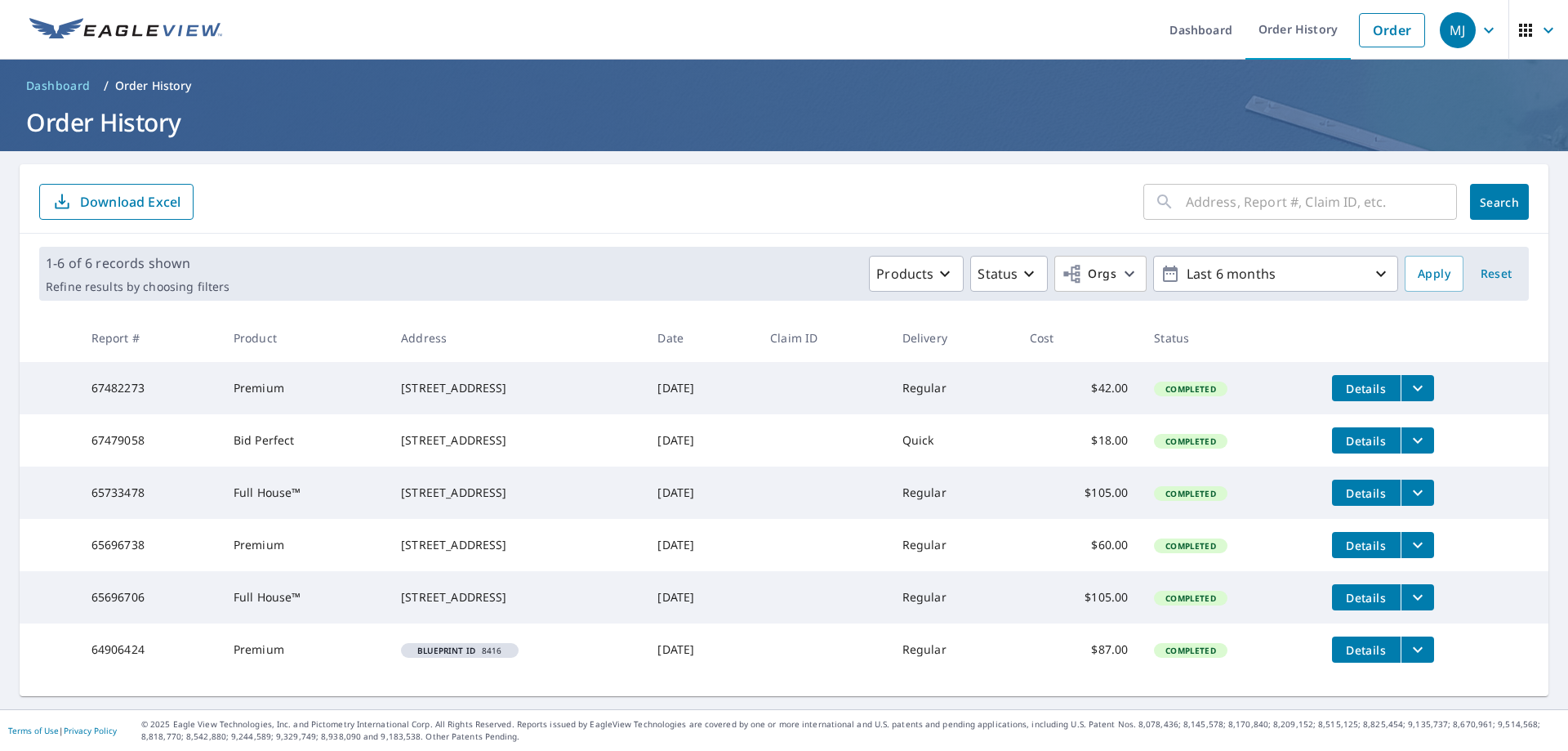
click at [1216, 383] on span "Completed" at bounding box center [1190, 389] width 69 height 12
click at [1425, 378] on icon "filesDropdownBtn-67482273" at bounding box center [1417, 387] width 19 height 19
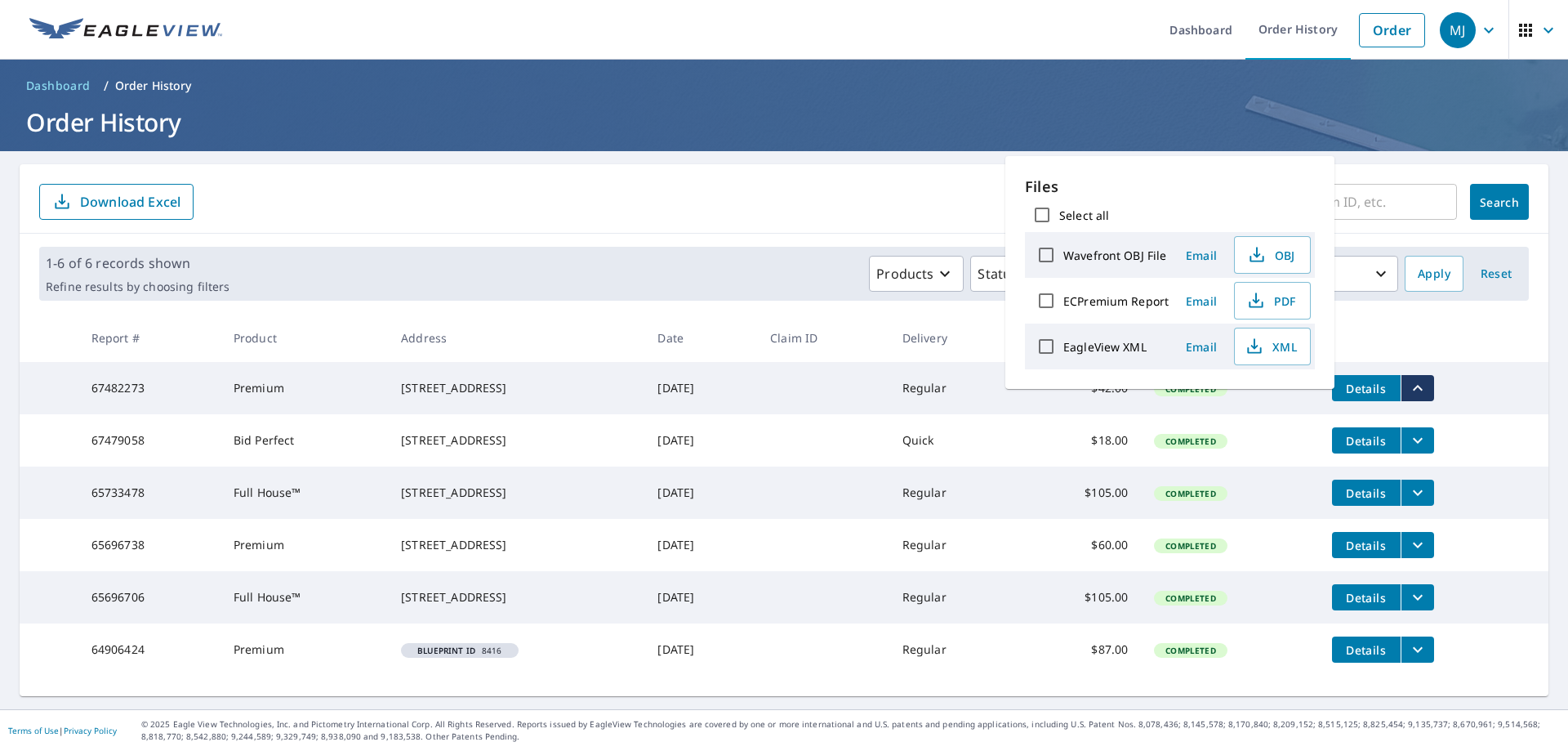
click at [1459, 320] on th at bounding box center [1433, 338] width 229 height 49
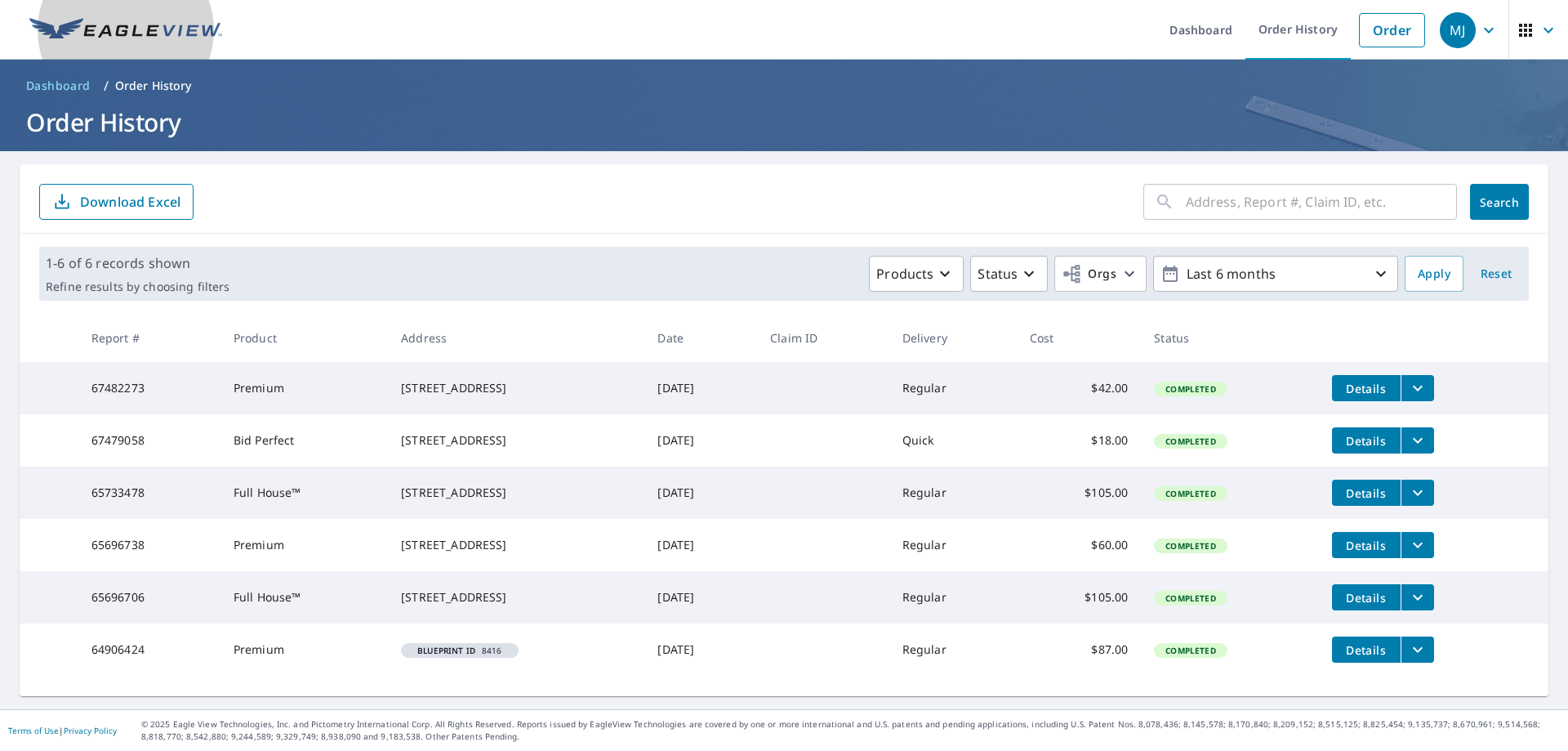
drag, startPoint x: 108, startPoint y: 31, endPoint x: 168, endPoint y: 50, distance: 62.9
click at [109, 32] on img at bounding box center [125, 29] width 192 height 24
